Goal: Task Accomplishment & Management: Complete application form

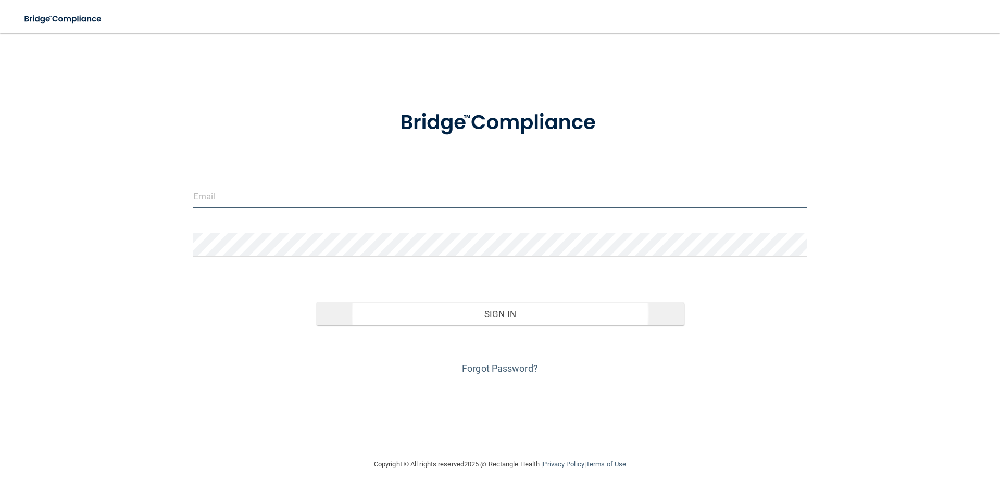
type input "[PERSON_NAME][EMAIL_ADDRESS][DOMAIN_NAME]"
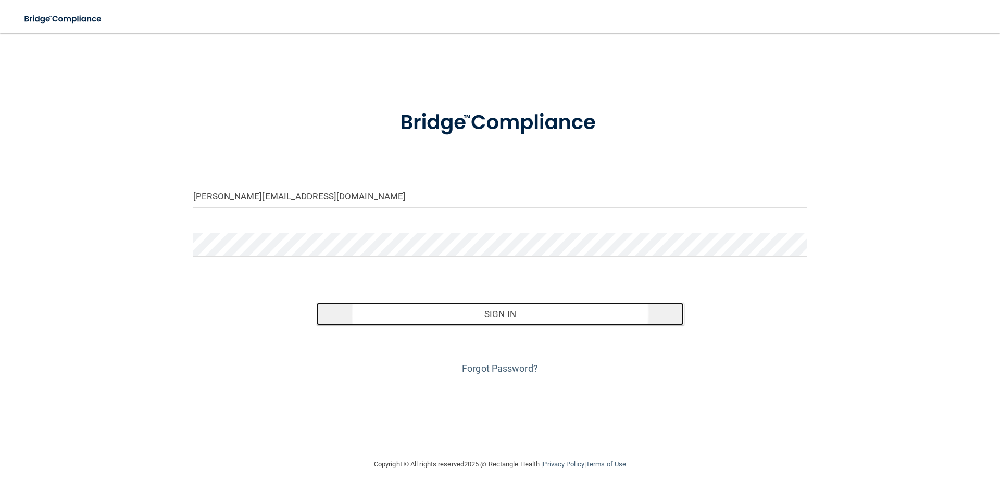
click at [427, 318] on button "Sign In" at bounding box center [500, 313] width 368 height 23
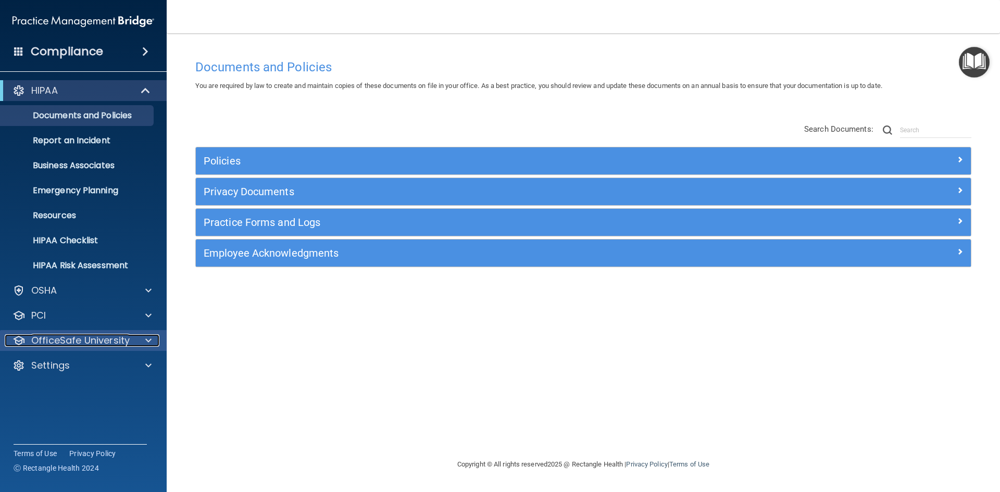
click at [55, 343] on p "OfficeSafe University" at bounding box center [80, 340] width 98 height 12
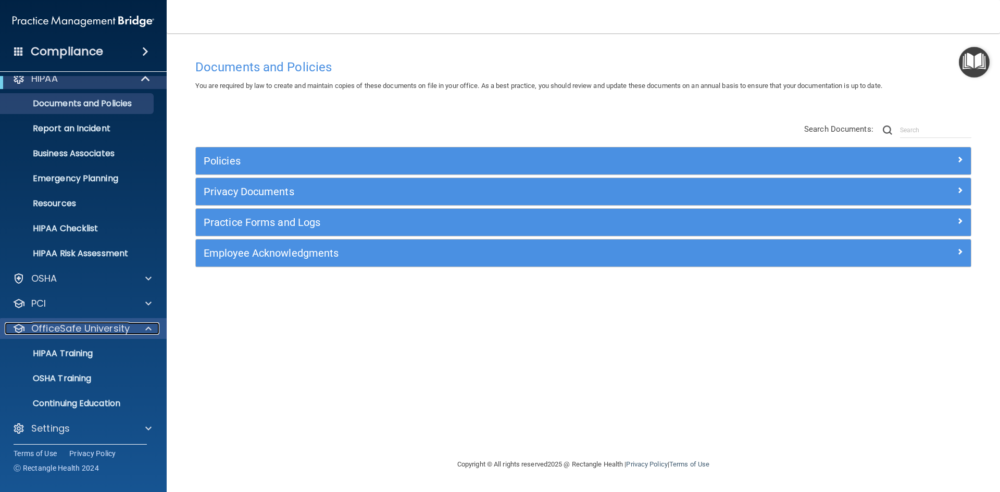
scroll to position [15, 0]
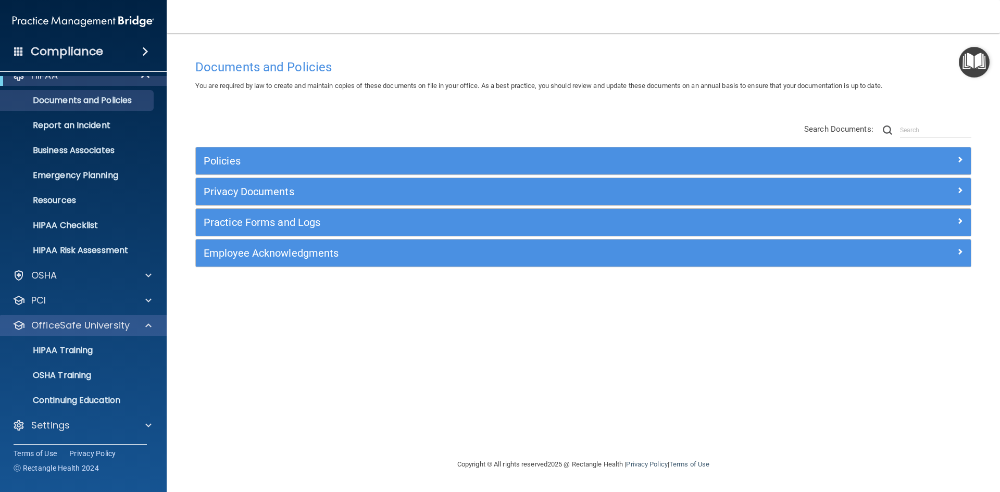
click at [57, 332] on div "OfficeSafe University" at bounding box center [83, 325] width 167 height 21
click at [61, 326] on p "OfficeSafe University" at bounding box center [80, 325] width 98 height 12
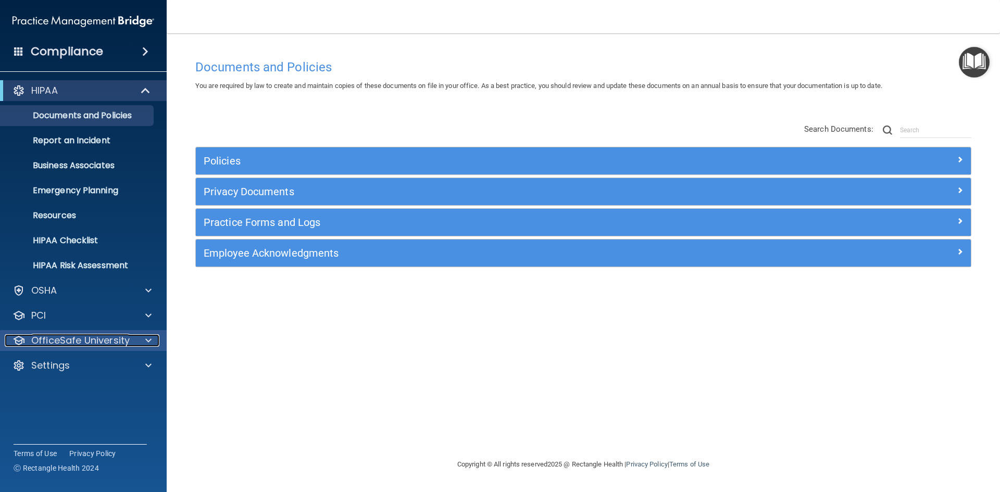
scroll to position [0, 0]
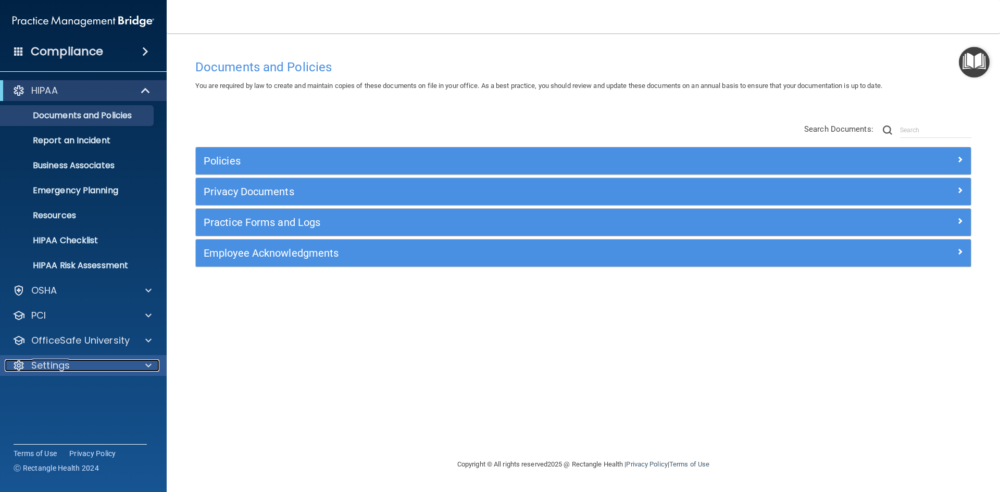
click at [52, 369] on p "Settings" at bounding box center [50, 365] width 39 height 12
click at [60, 389] on p "My Account" at bounding box center [78, 390] width 142 height 10
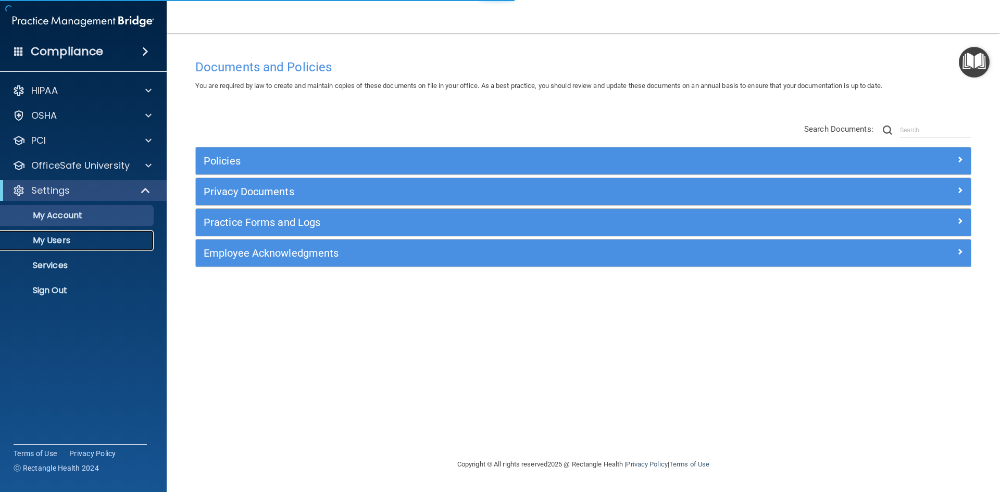
click at [59, 244] on p "My Users" at bounding box center [78, 240] width 142 height 10
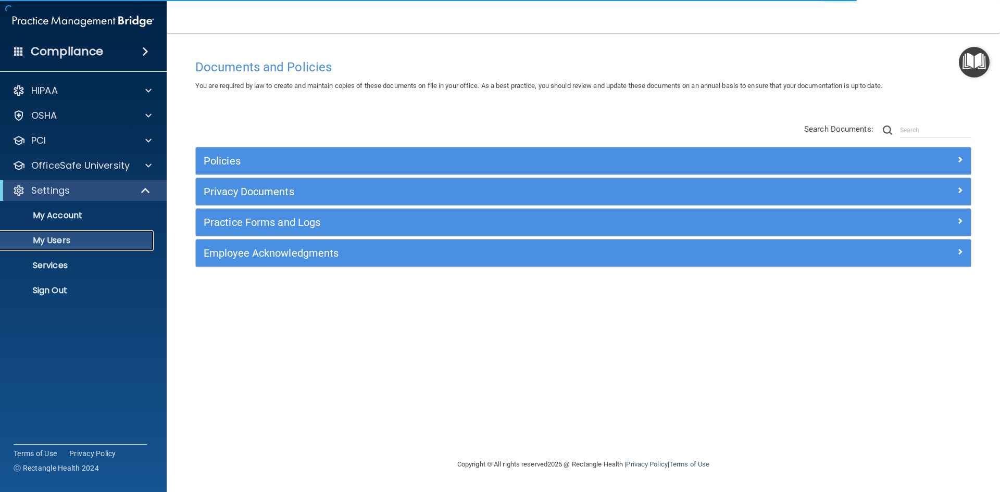
select select "20"
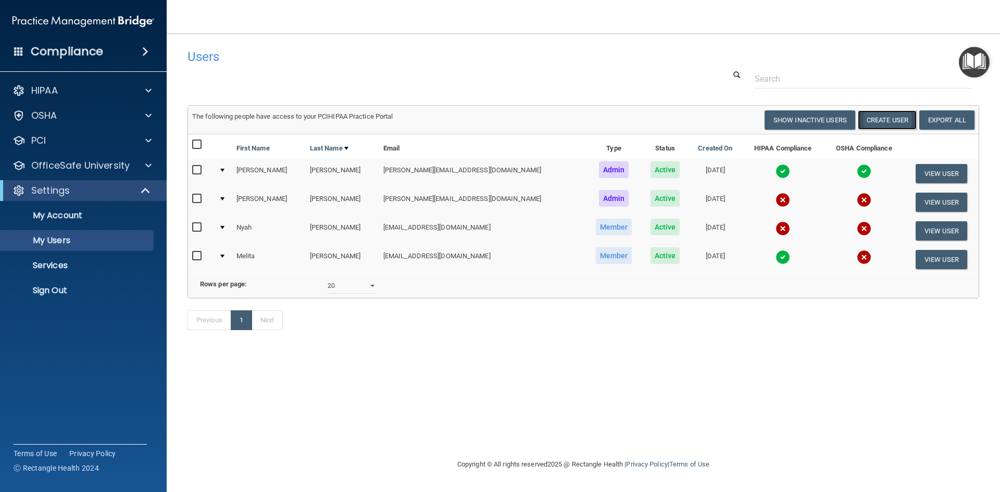
click at [888, 125] on button "Create User" at bounding box center [886, 119] width 59 height 19
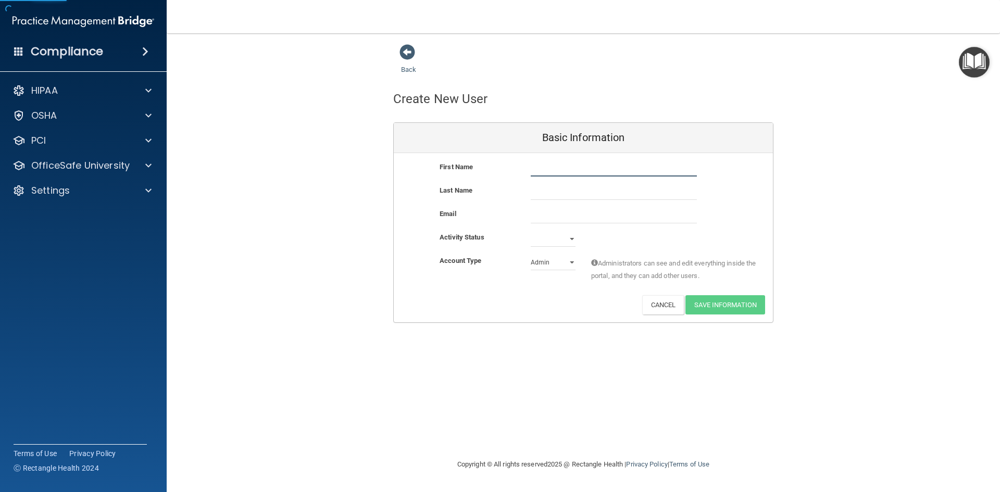
click at [544, 165] on input "text" at bounding box center [614, 169] width 166 height 16
type input "[PERSON_NAME]"
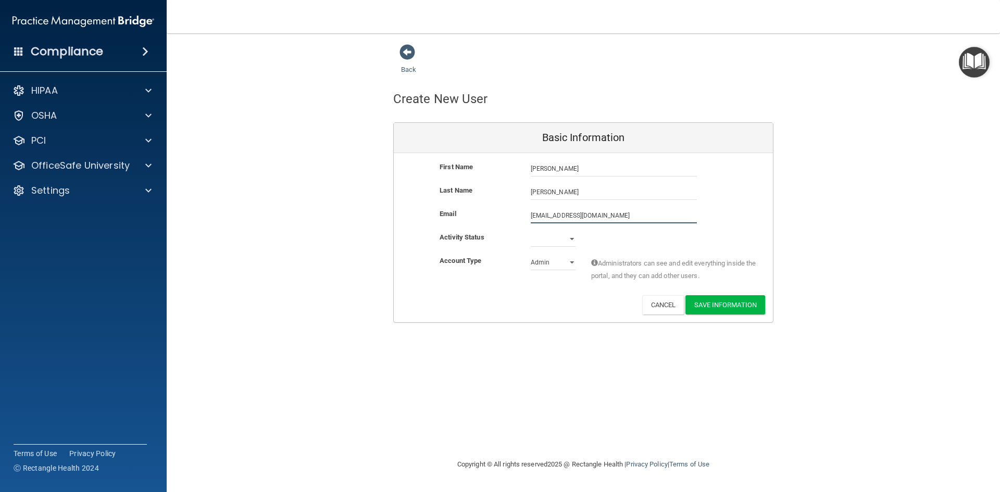
type input "[EMAIL_ADDRESS][DOMAIN_NAME]"
click at [549, 238] on select "Active Inactive" at bounding box center [553, 241] width 45 height 16
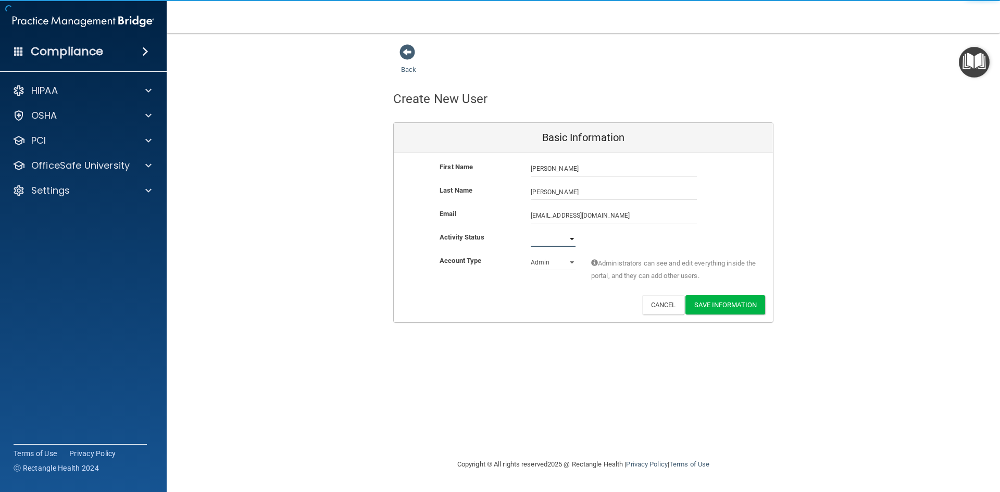
select select "active"
click at [531, 231] on select "Active Inactive" at bounding box center [553, 239] width 45 height 16
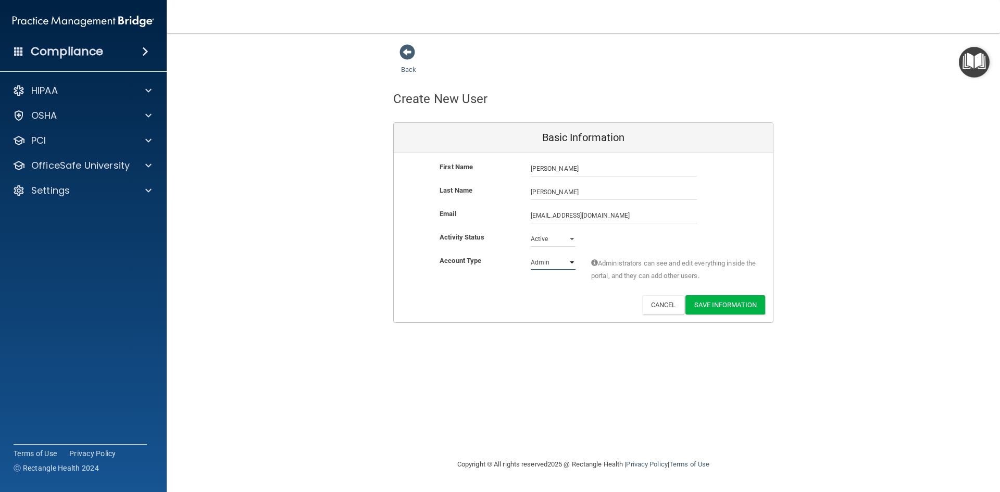
click at [555, 261] on select "Admin Member" at bounding box center [553, 263] width 45 height 16
select select "practice_member"
click at [531, 255] on select "Admin Member" at bounding box center [553, 263] width 45 height 16
click at [724, 310] on button "Save Information" at bounding box center [725, 304] width 80 height 19
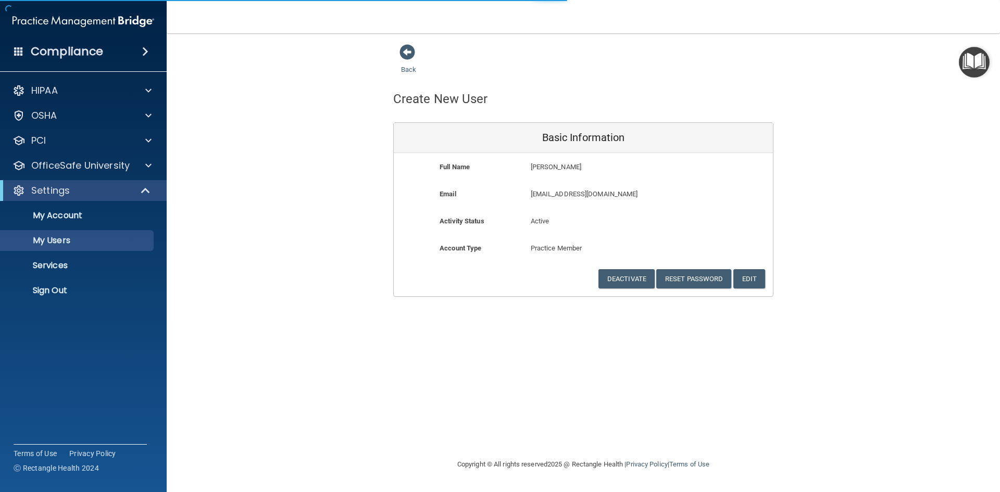
select select "20"
